Goal: Task Accomplishment & Management: Manage account settings

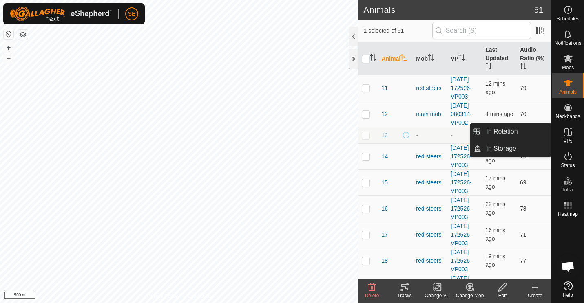
click at [564, 137] on es-virtualpaddocks-svg-icon at bounding box center [568, 132] width 15 height 13
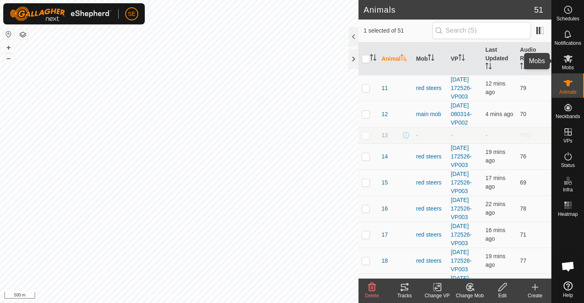
click at [566, 61] on icon at bounding box center [568, 59] width 10 height 10
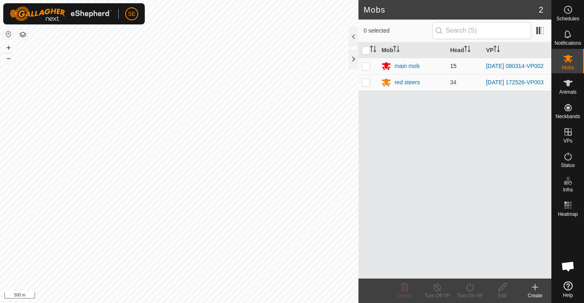
click at [367, 68] on p-checkbox at bounding box center [366, 66] width 8 height 7
checkbox input "true"
click at [438, 290] on icon at bounding box center [437, 288] width 10 height 10
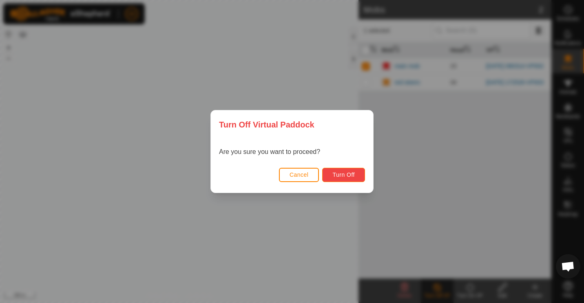
click at [338, 176] on span "Turn Off" at bounding box center [343, 175] width 22 height 7
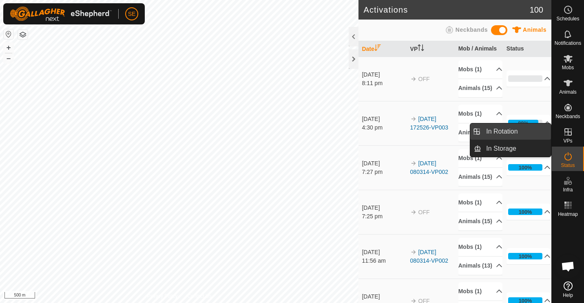
click at [504, 127] on link "In Rotation" at bounding box center [516, 132] width 70 height 16
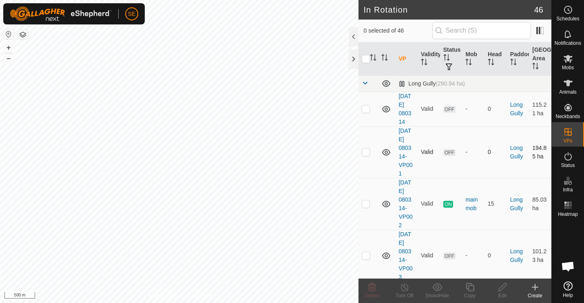
checkbox input "true"
click at [471, 289] on icon at bounding box center [470, 288] width 10 height 10
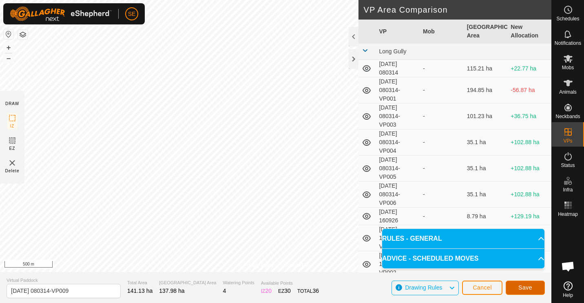
click at [524, 288] on span "Save" at bounding box center [525, 288] width 14 height 7
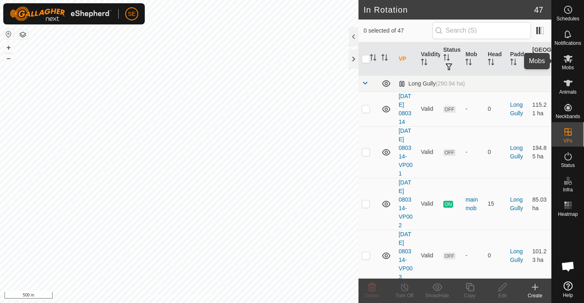
click at [566, 62] on icon at bounding box center [568, 59] width 9 height 8
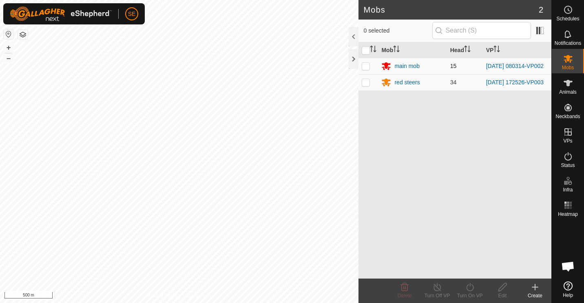
click at [365, 66] on p-checkbox at bounding box center [366, 66] width 8 height 7
checkbox input "true"
click at [467, 286] on icon at bounding box center [470, 288] width 10 height 10
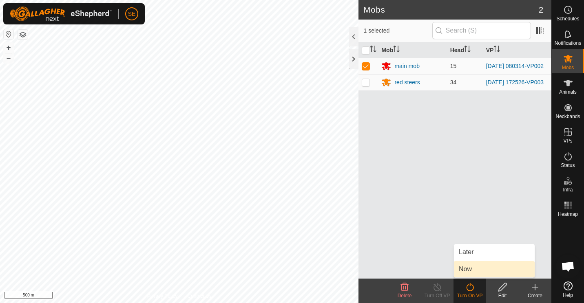
click at [469, 268] on link "Now" at bounding box center [494, 269] width 81 height 16
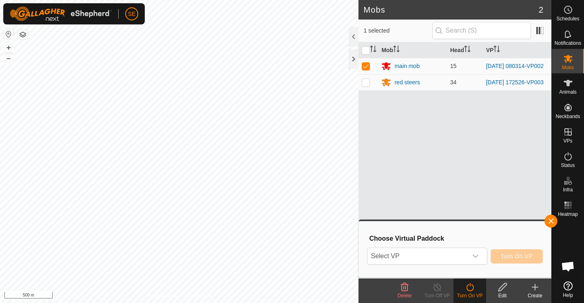
click at [469, 268] on div "Choose Virtual Paddock Select VP Turn On VP" at bounding box center [455, 249] width 182 height 46
click at [477, 257] on icon "dropdown trigger" at bounding box center [476, 256] width 6 height 3
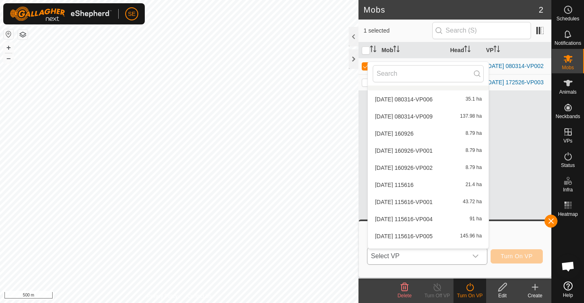
scroll to position [117, 0]
click at [409, 113] on li "2025-09-04 080314-VP009 137.98 ha" at bounding box center [428, 116] width 121 height 16
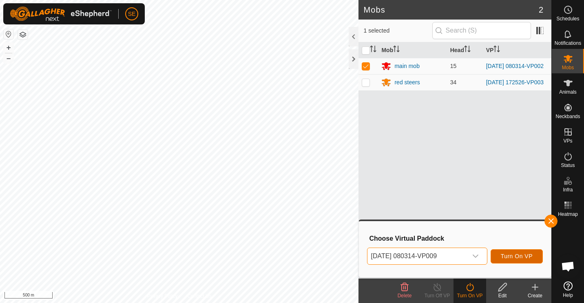
click at [525, 254] on span "Turn On VP" at bounding box center [517, 256] width 32 height 7
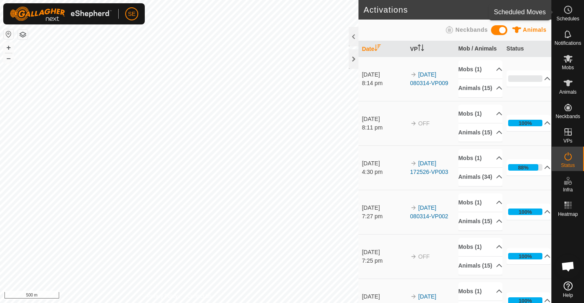
click at [568, 9] on icon at bounding box center [568, 10] width 1 height 2
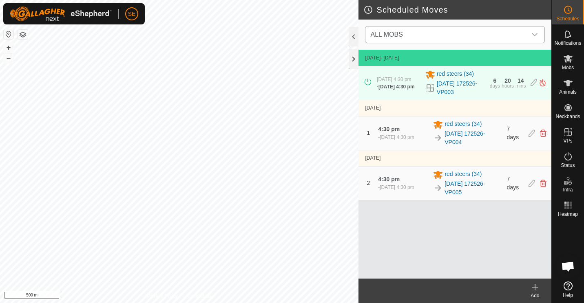
click at [533, 35] on icon "dropdown trigger" at bounding box center [535, 34] width 6 height 3
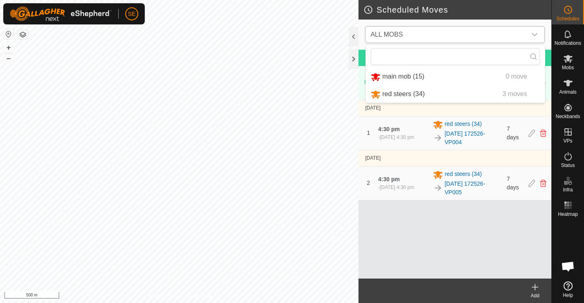
click at [413, 95] on li "red steers (34) 3 moves" at bounding box center [455, 94] width 179 height 17
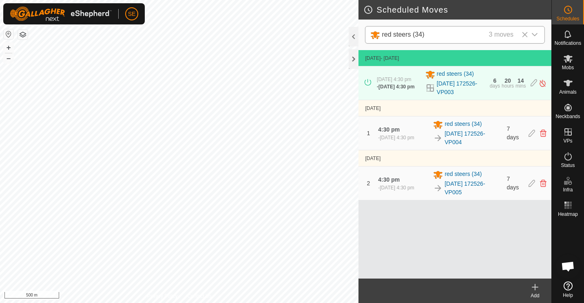
click at [535, 288] on icon at bounding box center [535, 288] width 6 height 0
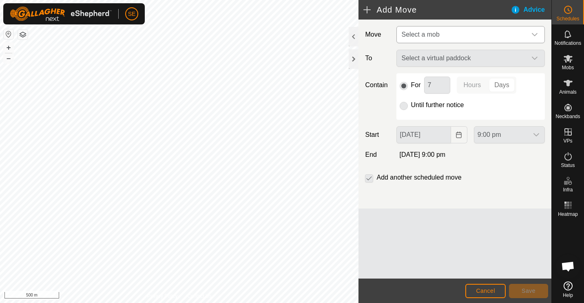
click at [534, 33] on icon "dropdown trigger" at bounding box center [534, 34] width 7 height 7
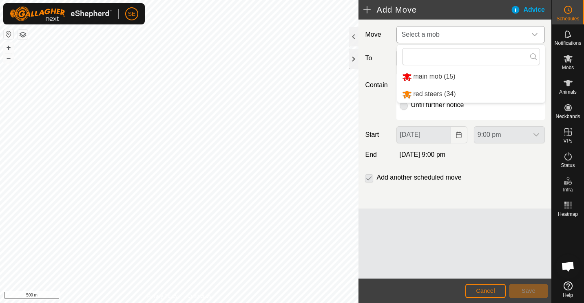
click at [421, 90] on li "red steers (34)" at bounding box center [471, 94] width 148 height 17
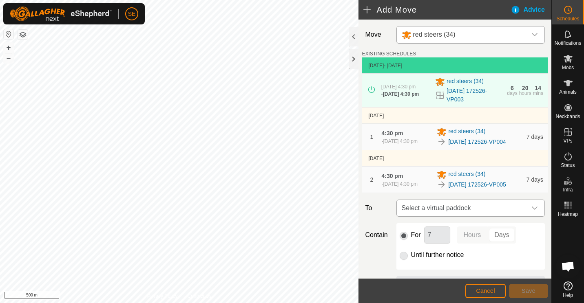
click at [531, 212] on icon "dropdown trigger" at bounding box center [534, 208] width 7 height 7
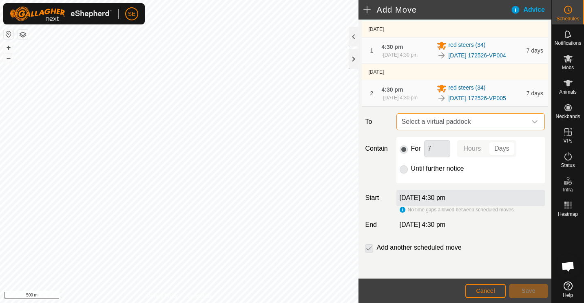
scroll to position [104, 0]
click at [532, 123] on icon "dropdown trigger" at bounding box center [535, 121] width 6 height 3
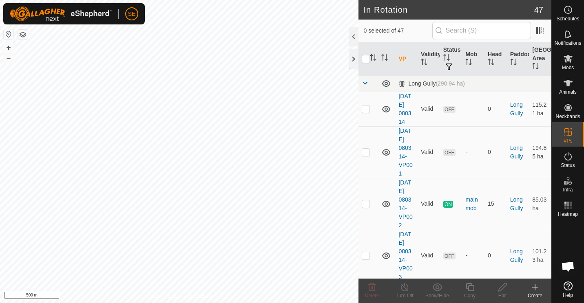
checkbox input "true"
click at [566, 11] on icon at bounding box center [568, 10] width 10 height 10
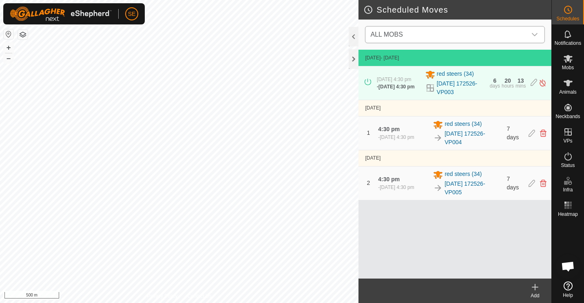
click at [537, 32] on icon "dropdown trigger" at bounding box center [534, 34] width 7 height 7
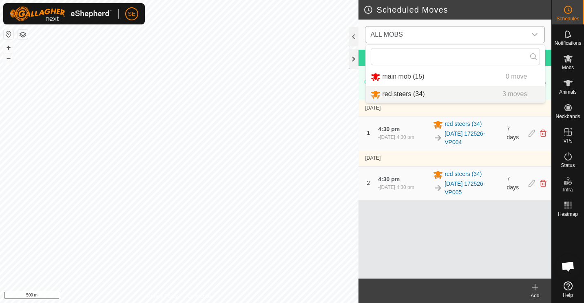
click at [418, 97] on li "red steers (34) 3 moves" at bounding box center [455, 94] width 179 height 17
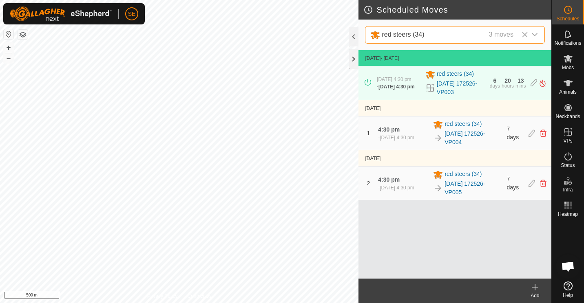
click at [538, 288] on icon at bounding box center [535, 288] width 6 height 0
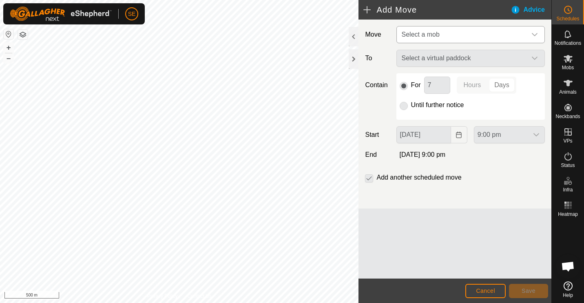
click at [533, 36] on icon "dropdown trigger" at bounding box center [534, 34] width 7 height 7
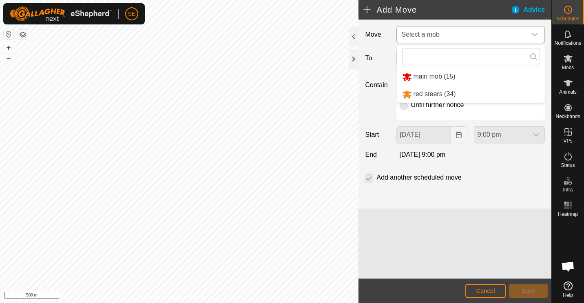
click at [435, 93] on li "red steers (34)" at bounding box center [471, 94] width 148 height 17
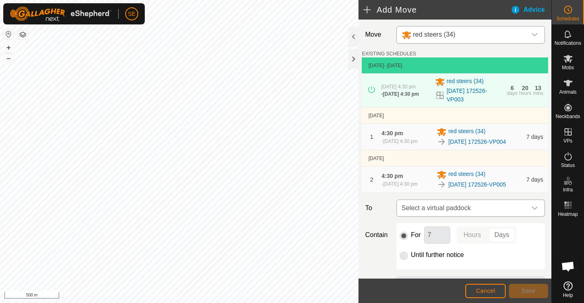
click at [531, 212] on icon "dropdown trigger" at bounding box center [534, 208] width 7 height 7
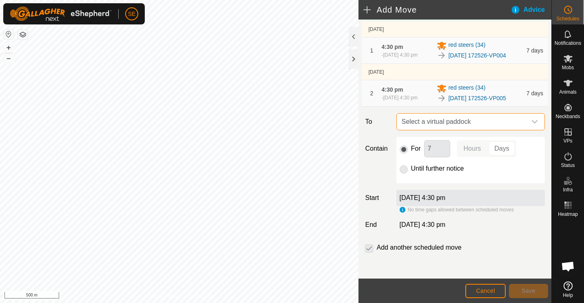
scroll to position [104, 0]
click at [531, 120] on icon "dropdown trigger" at bounding box center [534, 122] width 7 height 7
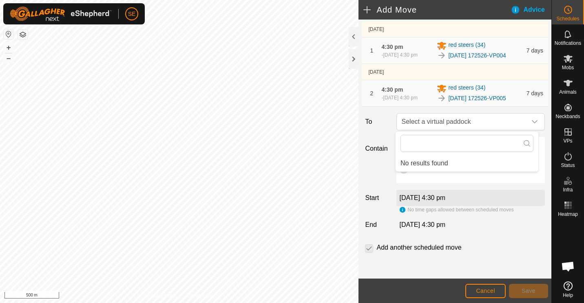
click at [526, 146] on icon at bounding box center [527, 143] width 7 height 7
click at [532, 121] on icon "dropdown trigger" at bounding box center [535, 121] width 6 height 3
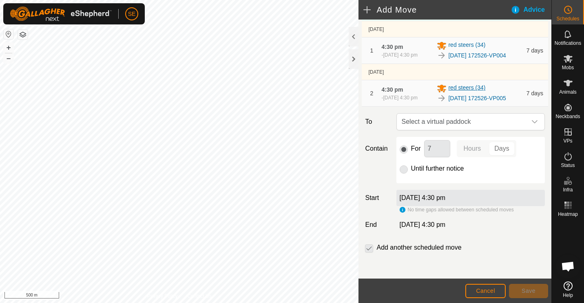
scroll to position [0, 0]
